Goal: Book appointment/travel/reservation

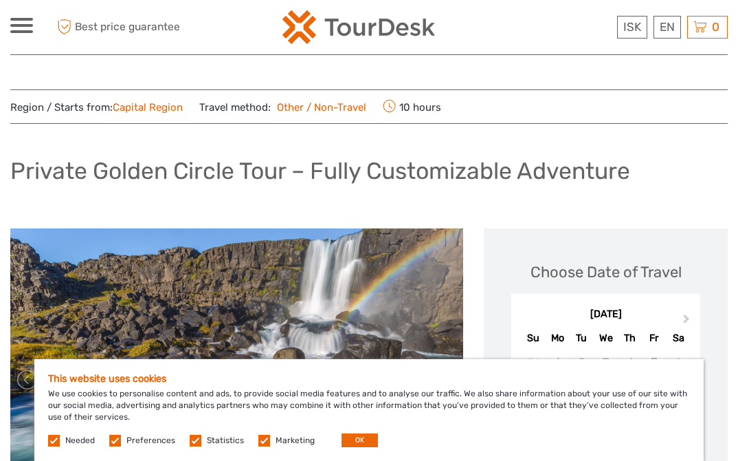
click at [115, 441] on label at bounding box center [115, 440] width 12 height 12
click at [0, 0] on input "checkbox" at bounding box center [0, 0] width 0 height 0
click at [194, 441] on label at bounding box center [196, 440] width 12 height 12
click at [0, 0] on input "checkbox" at bounding box center [0, 0] width 0 height 0
click at [261, 445] on div "Needed Preferences Statistics Marketing OK" at bounding box center [214, 440] width 333 height 14
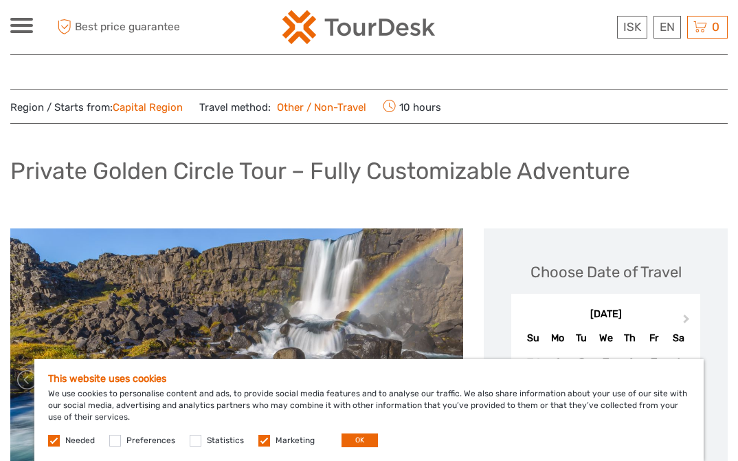
click at [258, 439] on label at bounding box center [264, 440] width 12 height 12
click at [0, 0] on input "checkbox" at bounding box center [0, 0] width 0 height 0
click at [361, 437] on button "OK" at bounding box center [360, 440] width 36 height 14
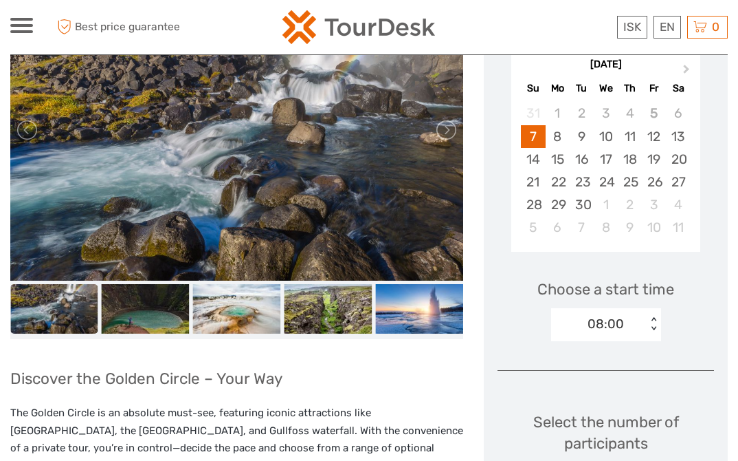
scroll to position [274, 0]
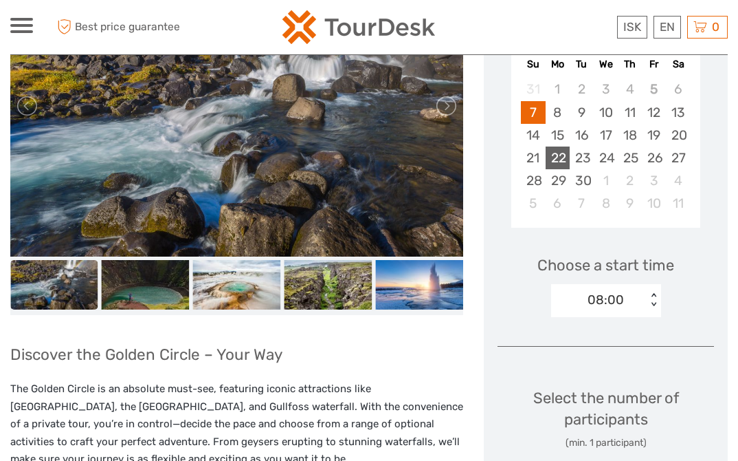
click at [558, 153] on div "22" at bounding box center [558, 157] width 24 height 23
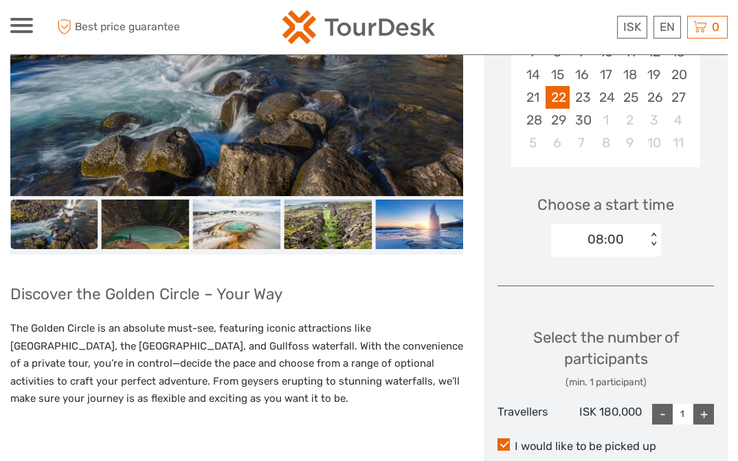
scroll to position [421, 0]
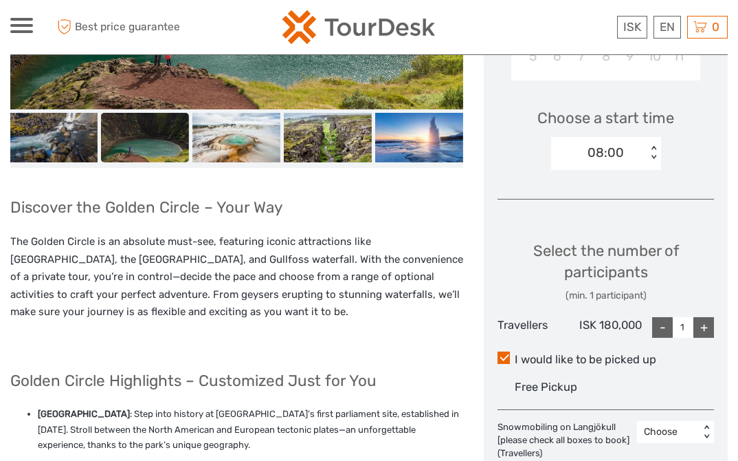
click at [707, 329] on div "+" at bounding box center [704, 327] width 21 height 21
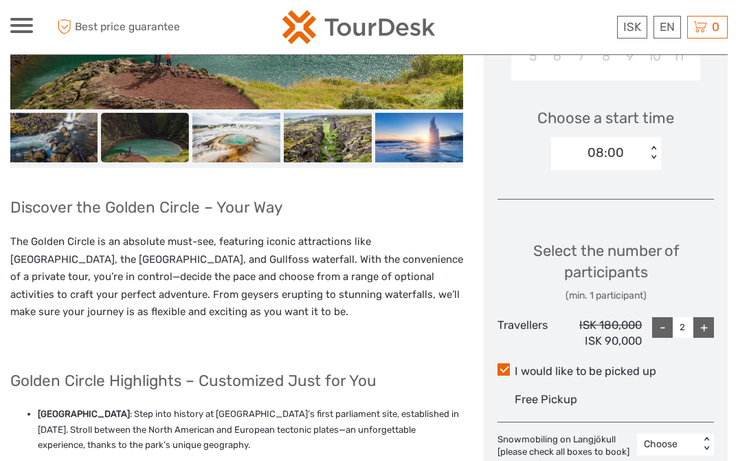
click at [707, 329] on div "+" at bounding box center [704, 327] width 21 height 21
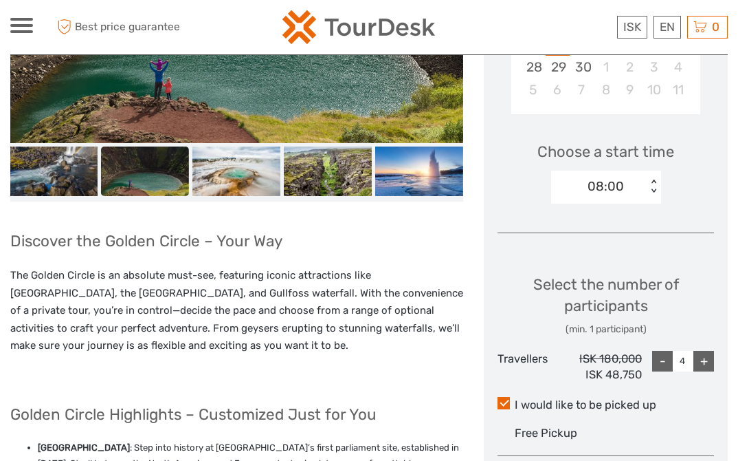
scroll to position [443, 0]
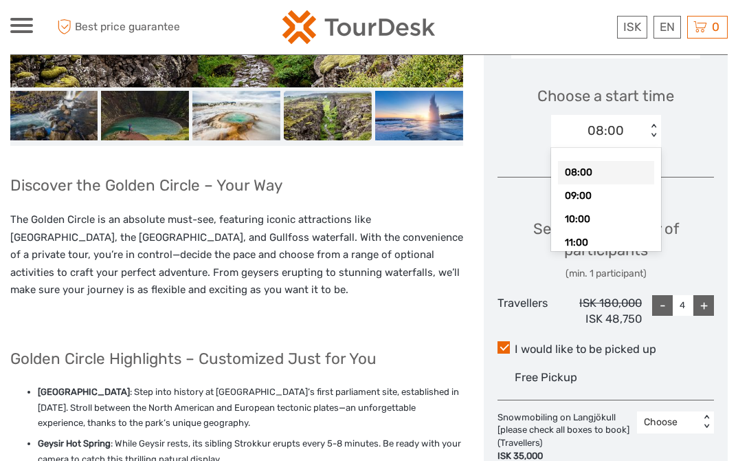
click at [653, 124] on div "< >" at bounding box center [653, 131] width 12 height 14
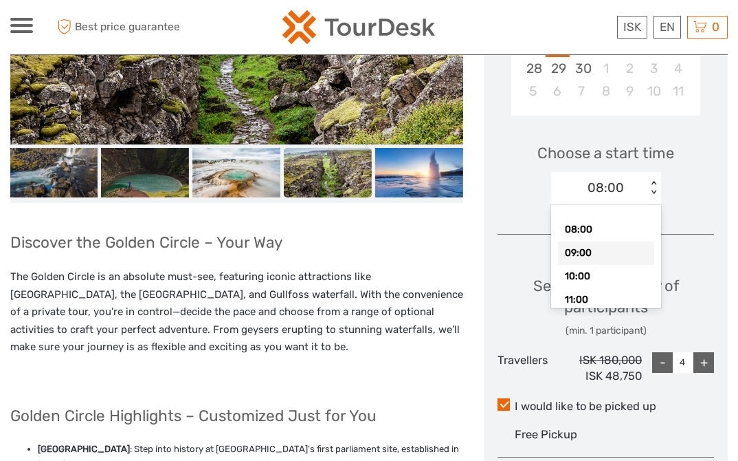
scroll to position [407, 0]
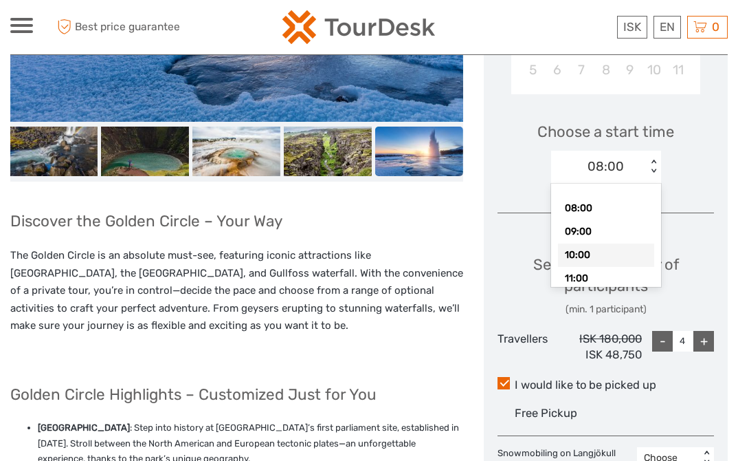
click at [593, 252] on div "10:00" at bounding box center [606, 254] width 96 height 23
type input "1"
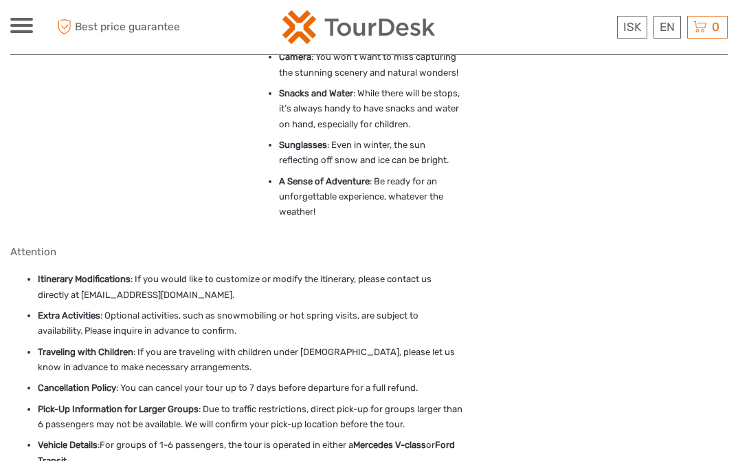
scroll to position [2499, 0]
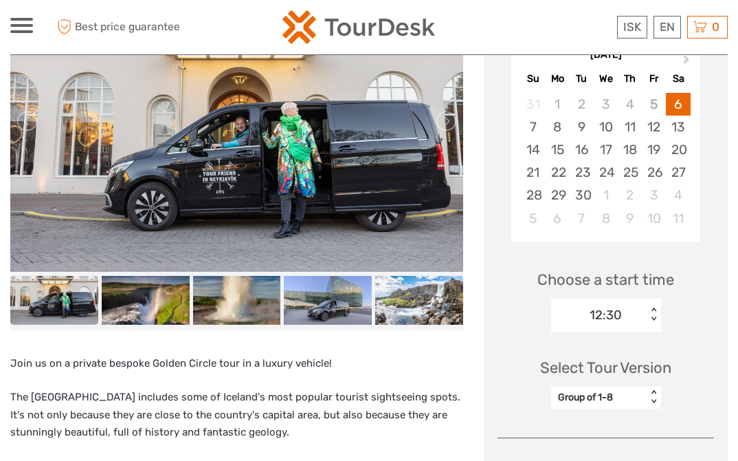
scroll to position [260, 0]
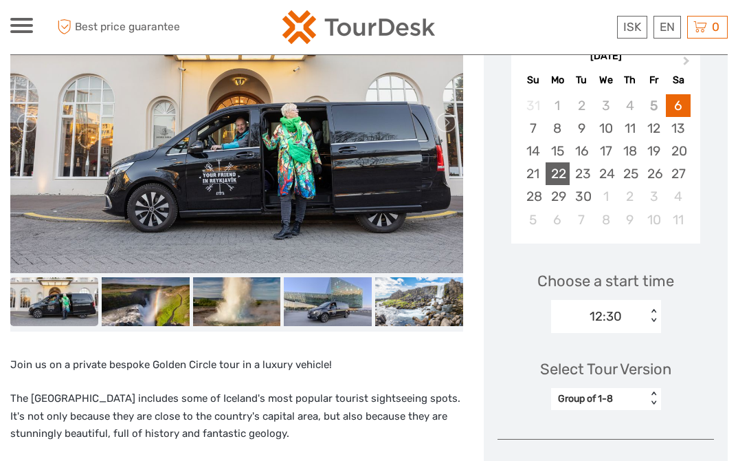
click at [558, 168] on div "22" at bounding box center [558, 173] width 24 height 23
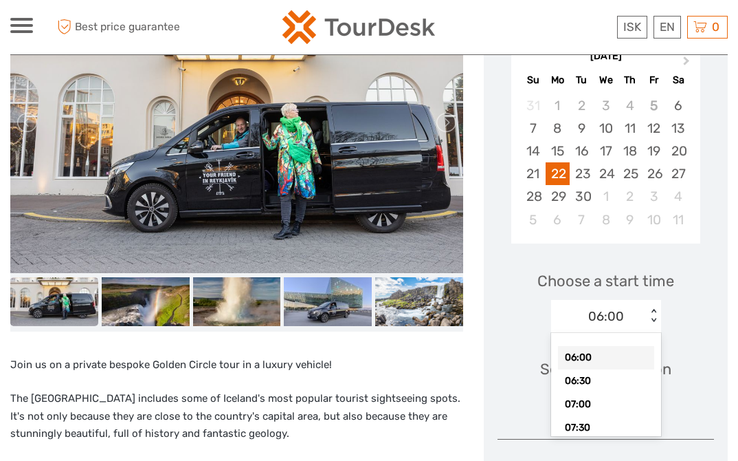
click at [653, 309] on div "< >" at bounding box center [653, 316] width 12 height 14
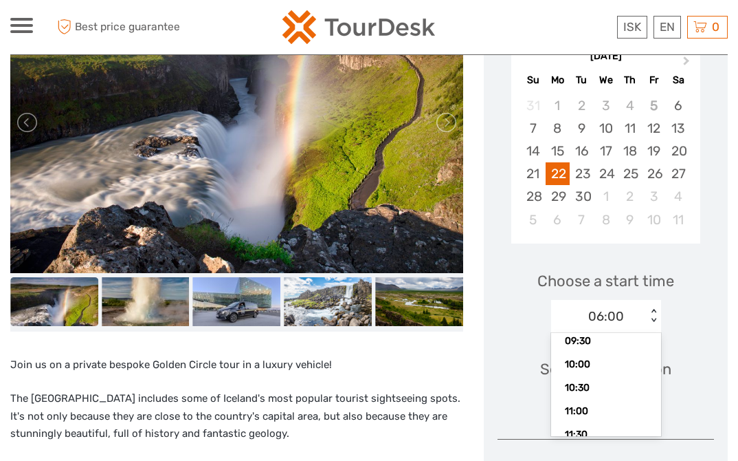
scroll to position [181, 0]
click at [611, 364] on div "10:00" at bounding box center [606, 362] width 96 height 23
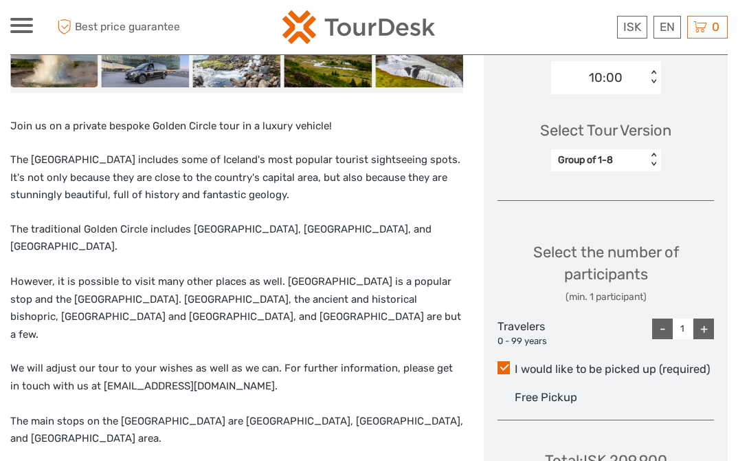
scroll to position [502, 0]
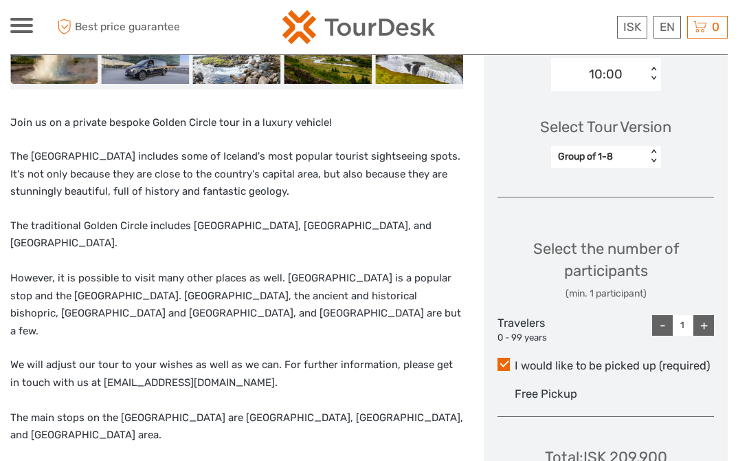
click at [709, 323] on div "+" at bounding box center [704, 325] width 21 height 21
type input "4"
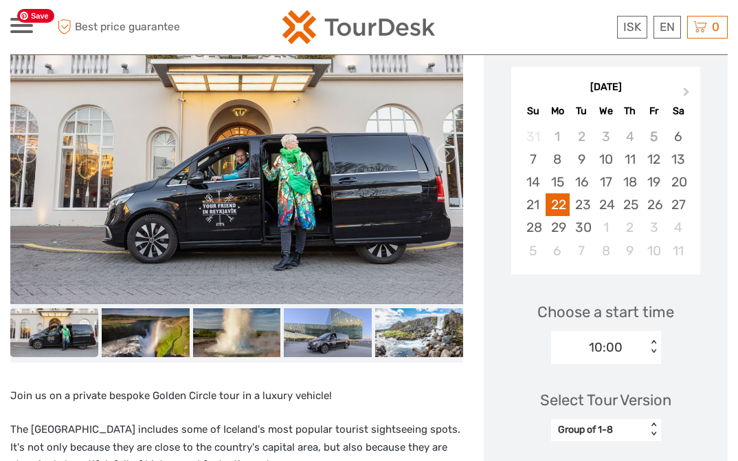
scroll to position [0, 0]
